Goal: Information Seeking & Learning: Learn about a topic

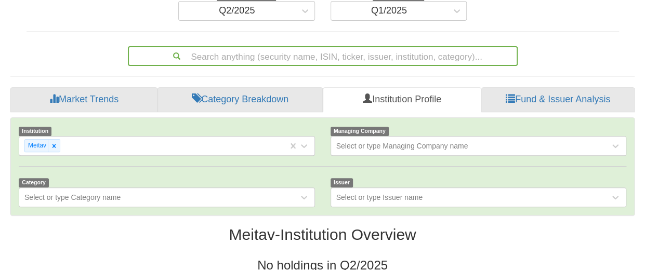
scroll to position [181, 0]
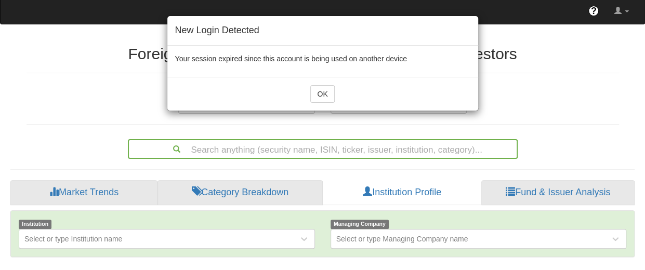
scroll to position [78, 0]
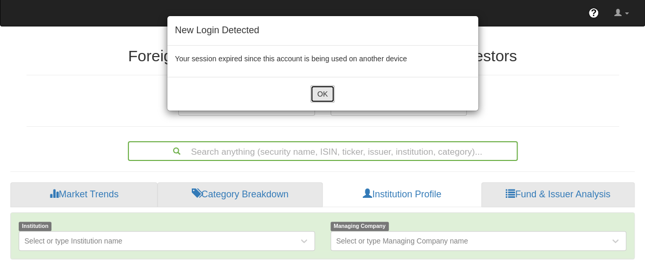
click at [323, 93] on button "OK" at bounding box center [322, 94] width 24 height 18
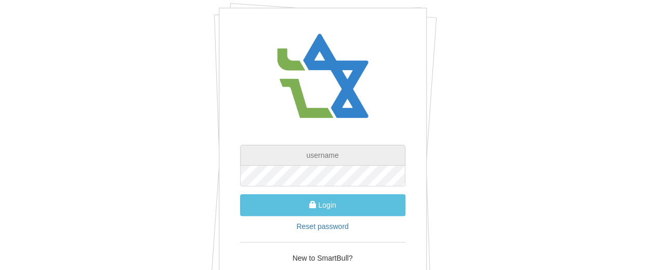
type input "[EMAIL_ADDRESS][DOMAIN_NAME]"
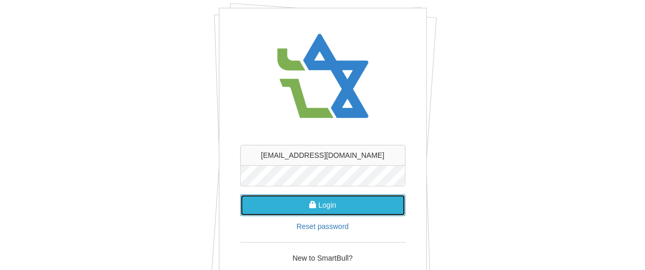
click at [318, 206] on button "Login" at bounding box center [322, 205] width 165 height 22
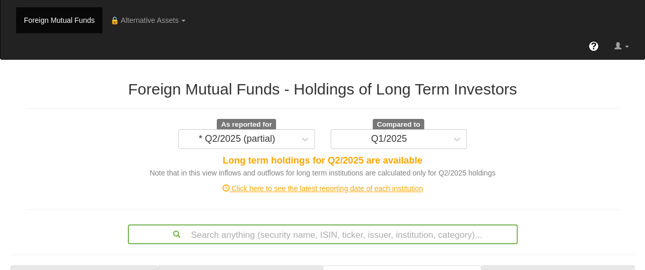
scroll to position [104, 0]
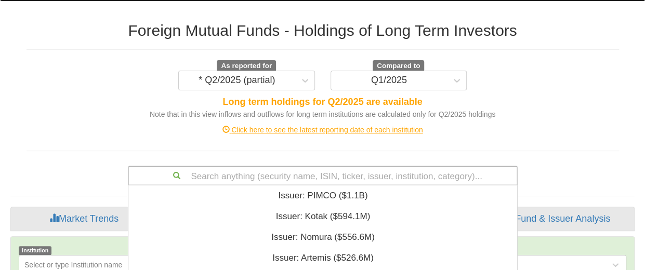
click at [267, 171] on div "Search anything (security name, ISIN, ticker, issuer, institution, category)...…" at bounding box center [323, 176] width 390 height 20
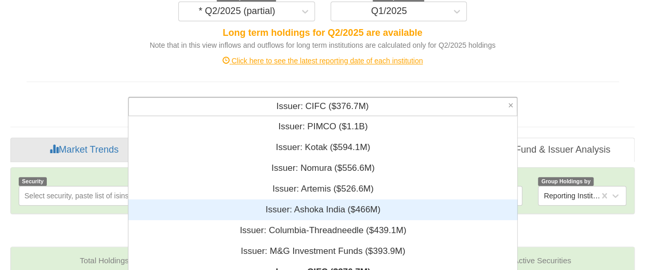
scroll to position [277, 0]
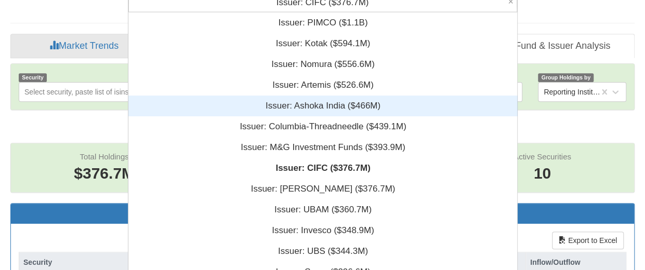
click at [211, 12] on div "Issuer: ‎CIFC ‎($376.7M)‏ × Issuer: ‎PIMCO ‎($1.1B)‏ Issuer: ‎Kotak ‎($594.1M)‏…" at bounding box center [323, 3] width 390 height 20
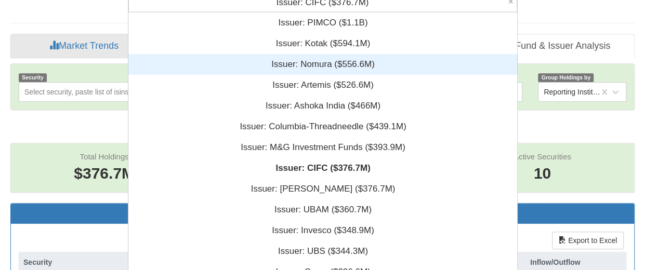
click at [306, 62] on div "Issuer: ‎Nomura ‎($556.6M)‏" at bounding box center [322, 64] width 389 height 21
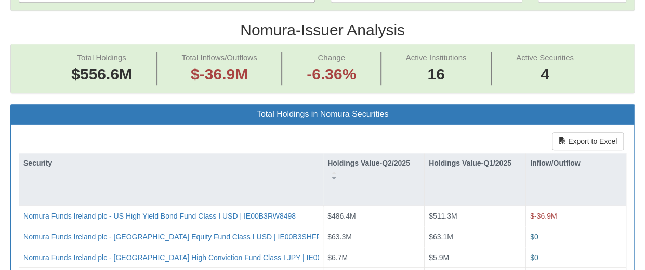
scroll to position [433, 0]
